Goal: Check status

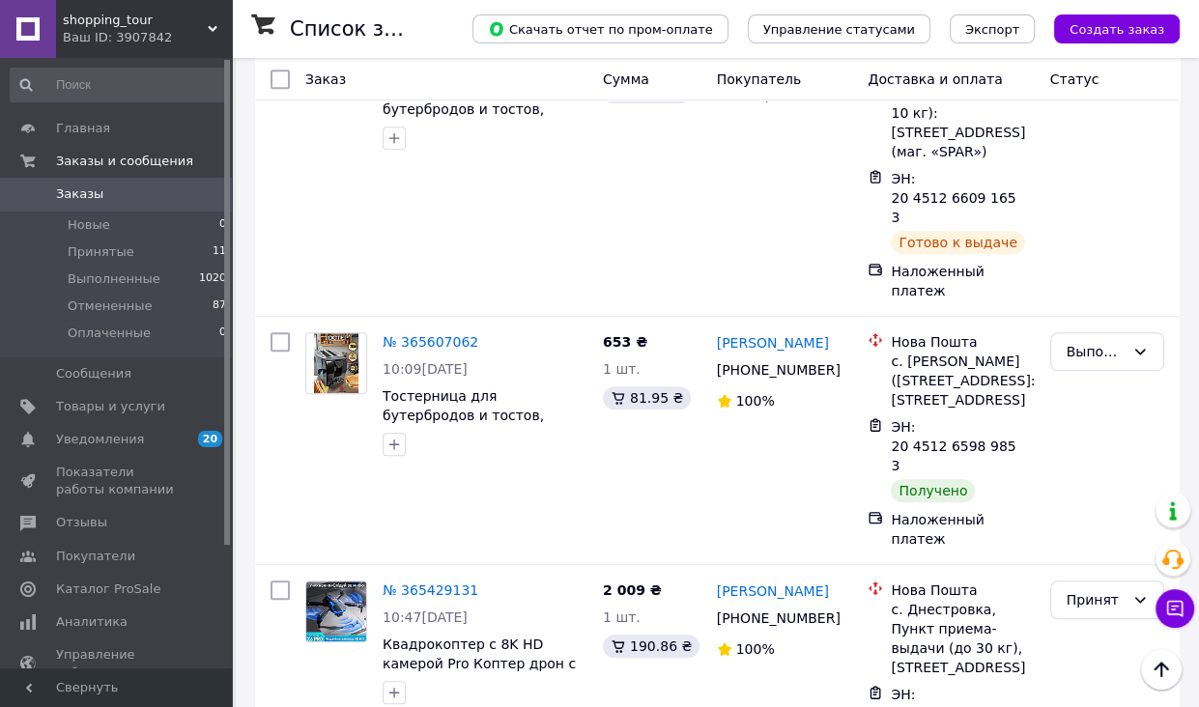
scroll to position [870, 0]
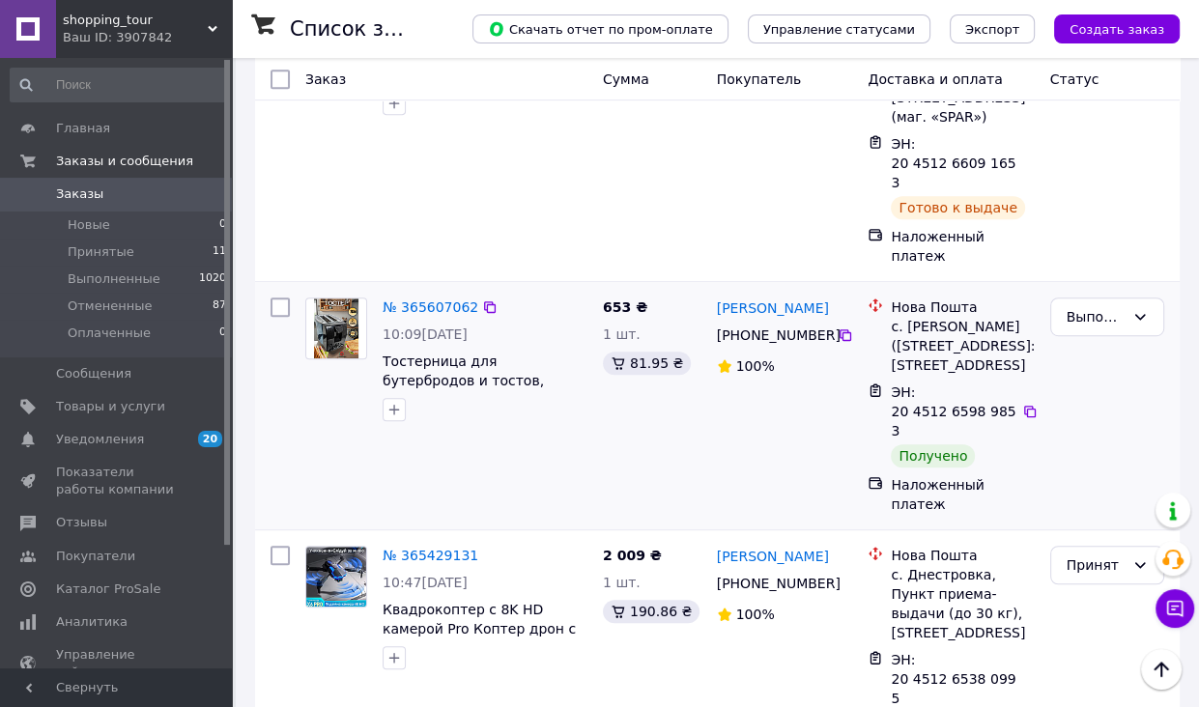
click at [283, 290] on div at bounding box center [280, 406] width 35 height 232
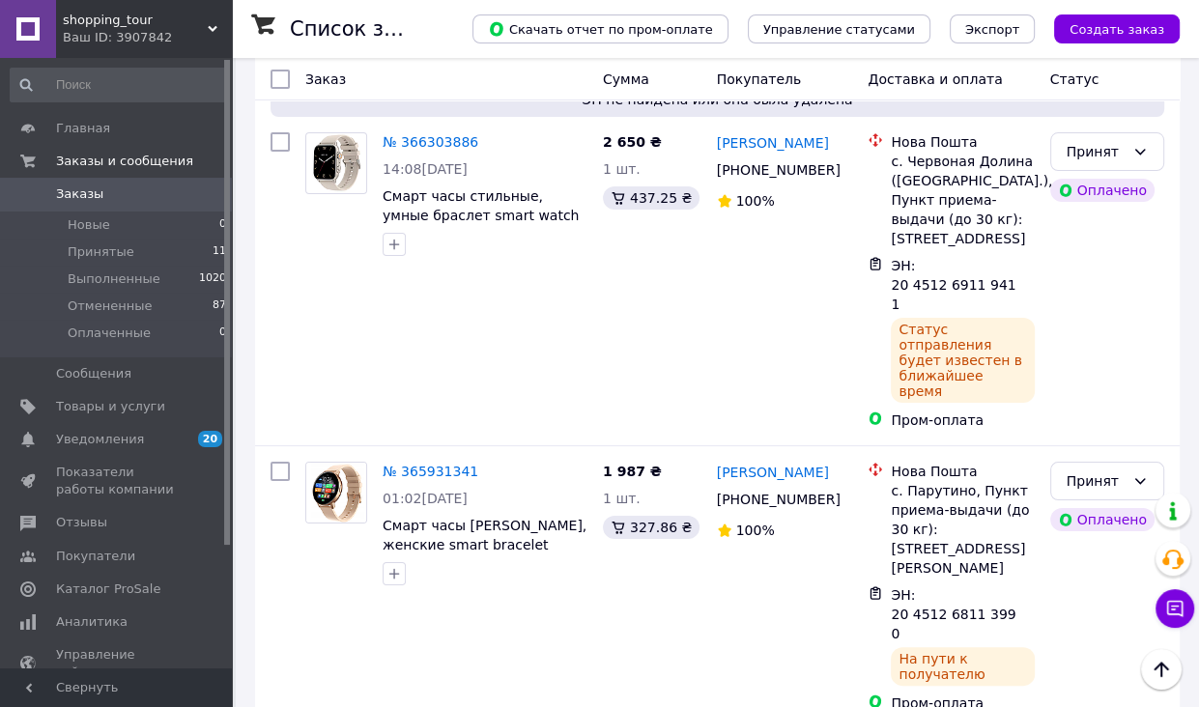
scroll to position [0, 0]
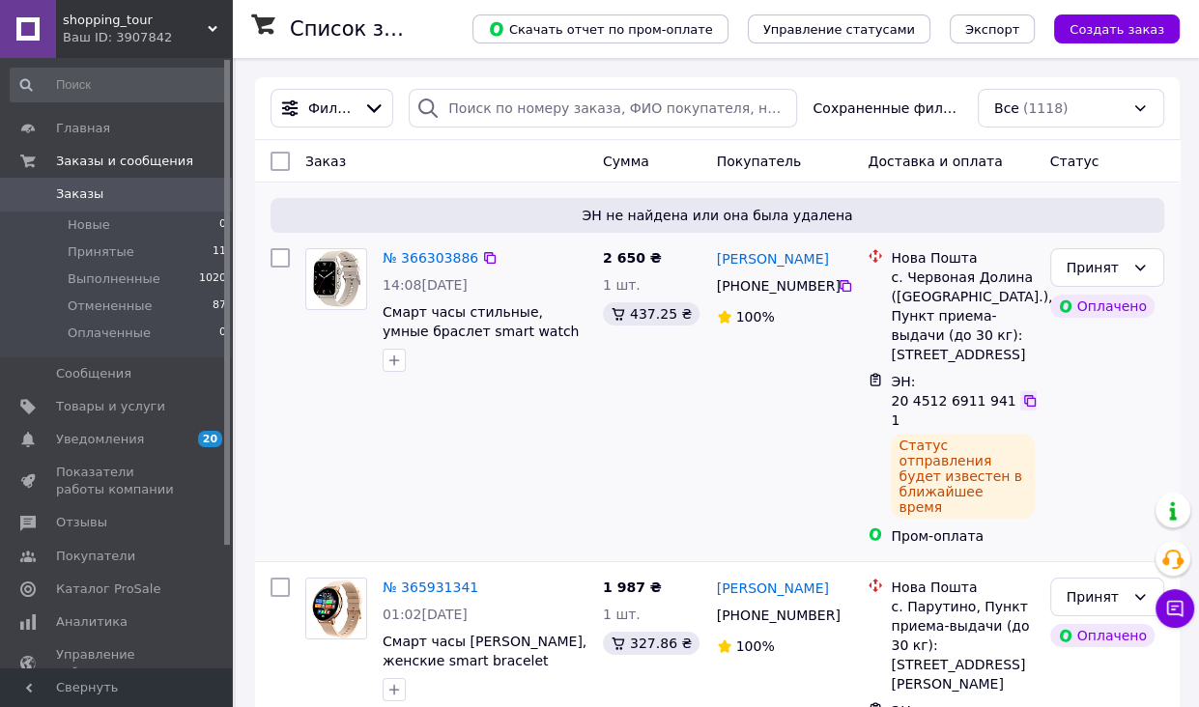
click at [1036, 391] on div at bounding box center [1028, 400] width 16 height 19
click at [1030, 395] on icon at bounding box center [1030, 401] width 12 height 12
click at [292, 397] on div at bounding box center [280, 397] width 35 height 313
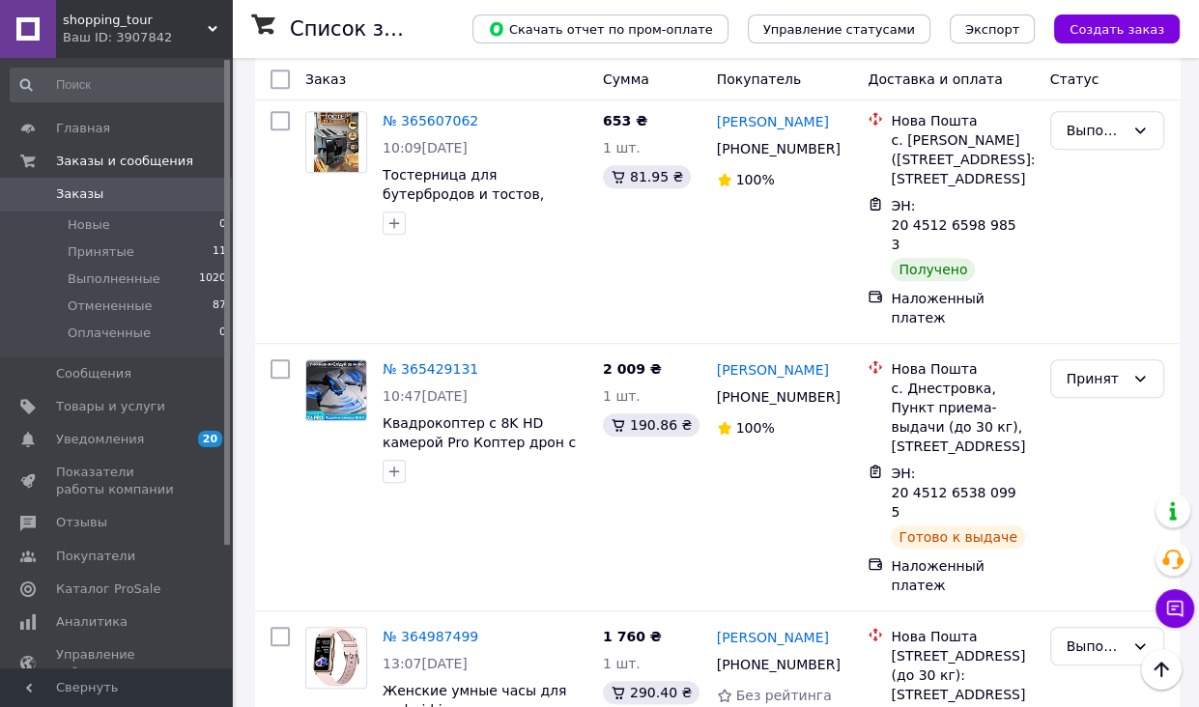
scroll to position [966, 0]
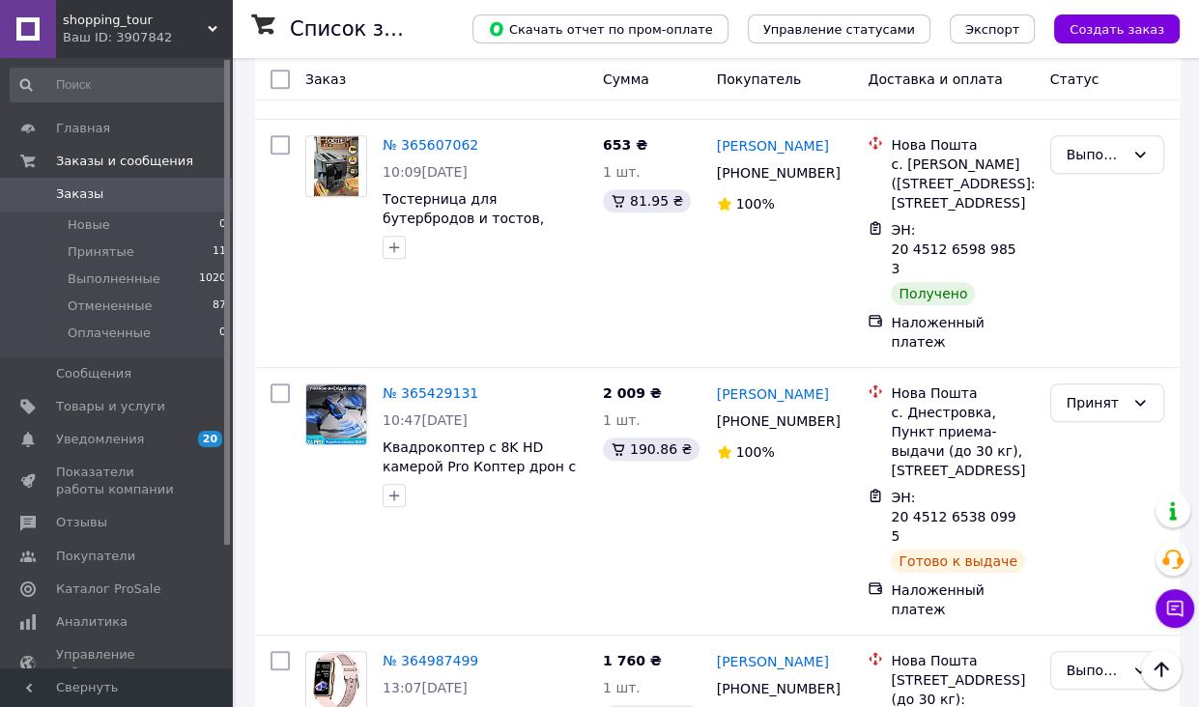
scroll to position [1160, 0]
